Goal: Task Accomplishment & Management: Manage account settings

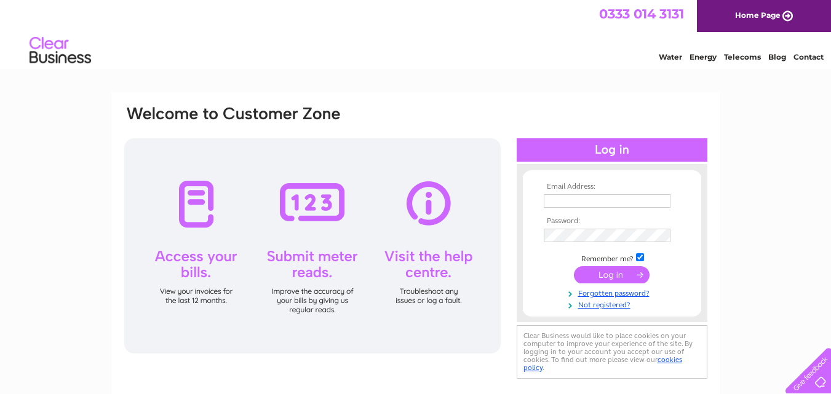
type input "emporiumlocal74@gmail.com"
click at [584, 274] on input "submit" at bounding box center [612, 274] width 76 height 17
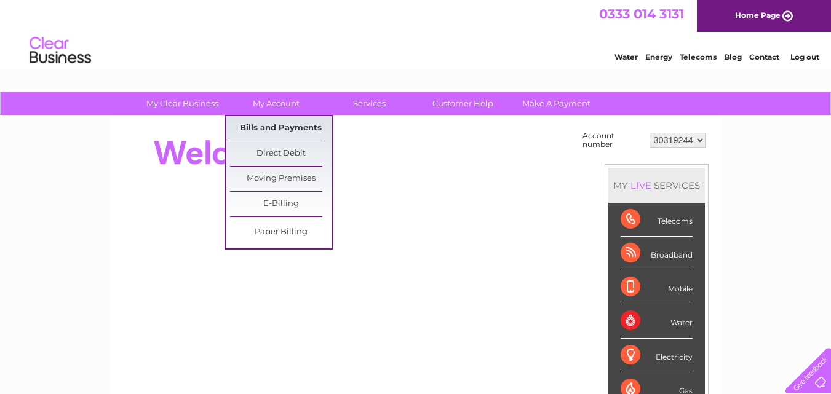
click at [271, 124] on link "Bills and Payments" at bounding box center [280, 128] width 101 height 25
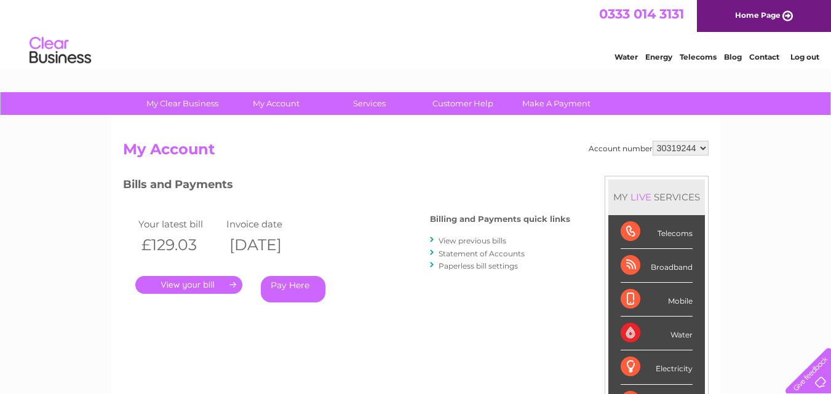
click at [467, 252] on link "Statement of Accounts" at bounding box center [482, 253] width 86 height 9
